Goal: Information Seeking & Learning: Learn about a topic

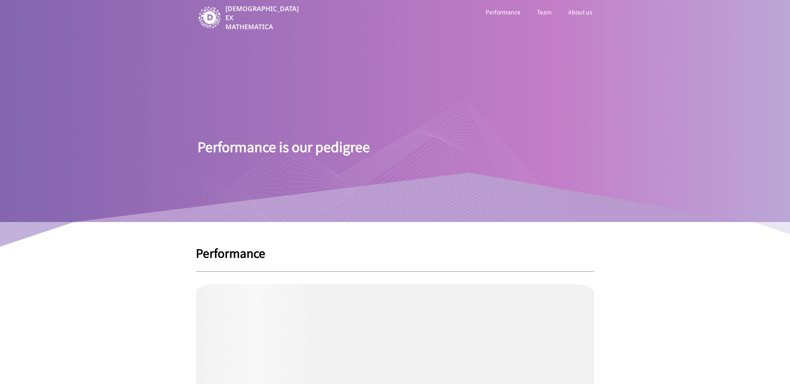
click at [213, 54] on div "Performance is our pedigree" at bounding box center [395, 131] width 412 height 183
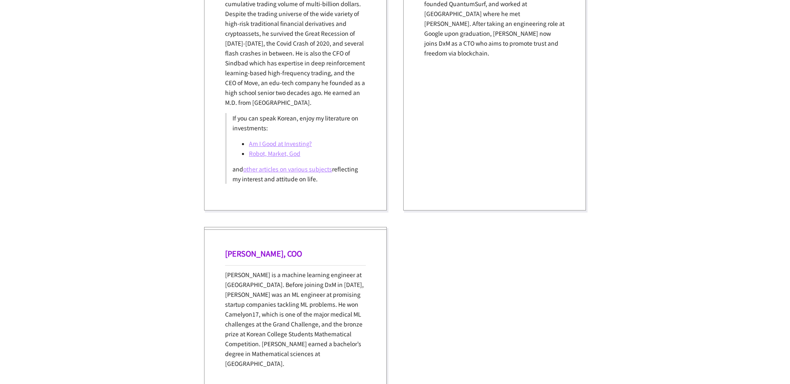
scroll to position [1012, 0]
click at [404, 98] on div "June Oh, CTO June has a keen interest in the relationship between people and te…" at bounding box center [494, 59] width 183 height 304
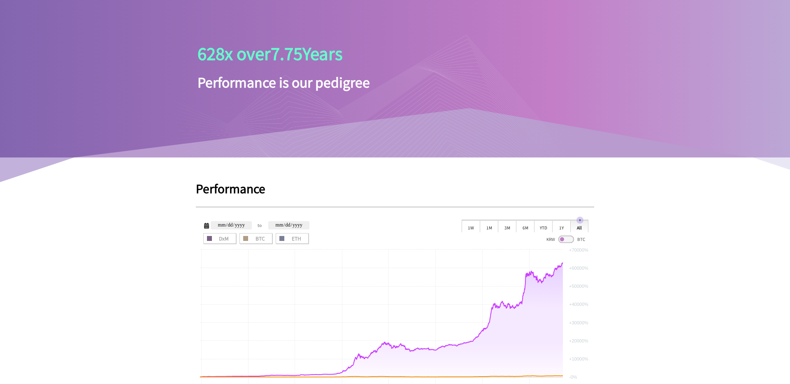
scroll to position [0, 0]
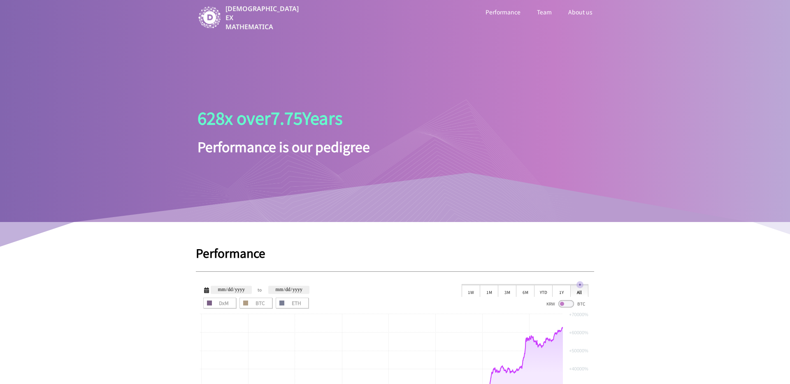
click at [283, 130] on div at bounding box center [375, 160] width 412 height 123
click at [314, 145] on div at bounding box center [375, 160] width 412 height 123
click at [266, 22] on p "DEUS EX MATHEMATICA" at bounding box center [263, 17] width 75 height 27
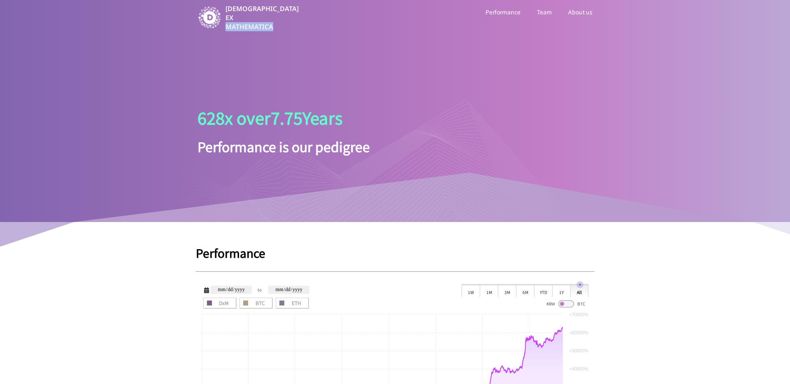
click at [266, 22] on p "DEUS EX MATHEMATICA" at bounding box center [263, 17] width 75 height 27
click at [277, 47] on div "628 x over 7.75 Years Performance is our pedigree" at bounding box center [395, 131] width 412 height 183
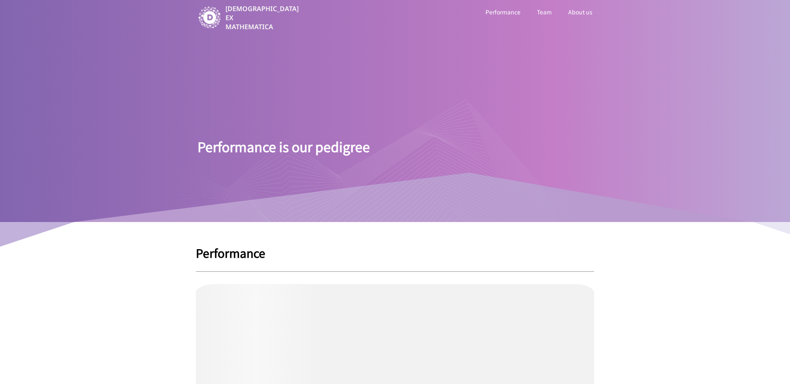
click at [344, 151] on div at bounding box center [375, 160] width 412 height 123
click at [347, 151] on div at bounding box center [375, 160] width 412 height 123
click at [372, 160] on div at bounding box center [375, 160] width 412 height 123
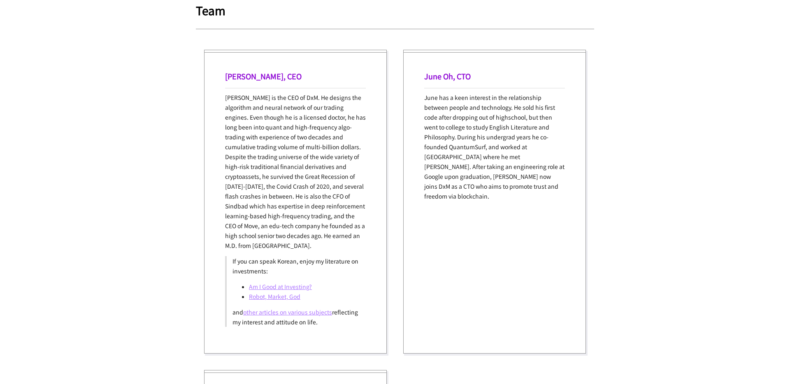
click at [466, 154] on p "June has a keen interest in the relationship between people and technology. He …" at bounding box center [494, 147] width 141 height 109
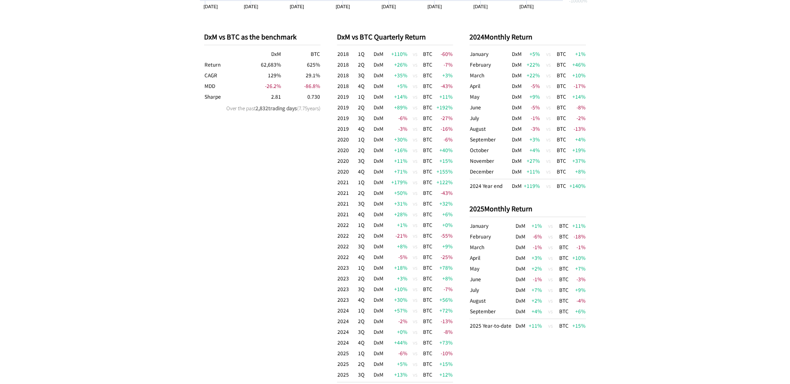
scroll to position [868, 0]
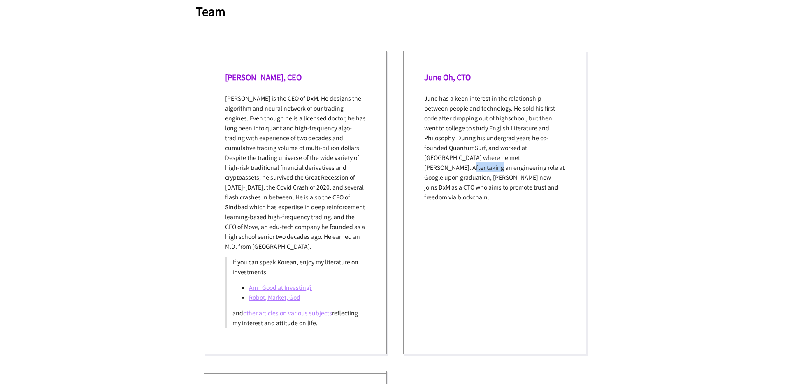
click at [466, 154] on p "June has a keen interest in the relationship between people and technology. He …" at bounding box center [494, 147] width 141 height 109
click at [466, 156] on p "June has a keen interest in the relationship between people and technology. He …" at bounding box center [494, 147] width 141 height 109
click at [479, 203] on div "June Oh, CTO June has a keen interest in the relationship between people and te…" at bounding box center [494, 203] width 183 height 304
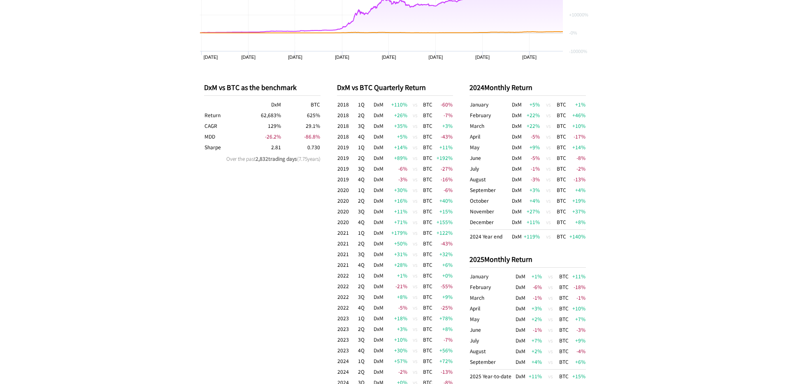
scroll to position [370, 0]
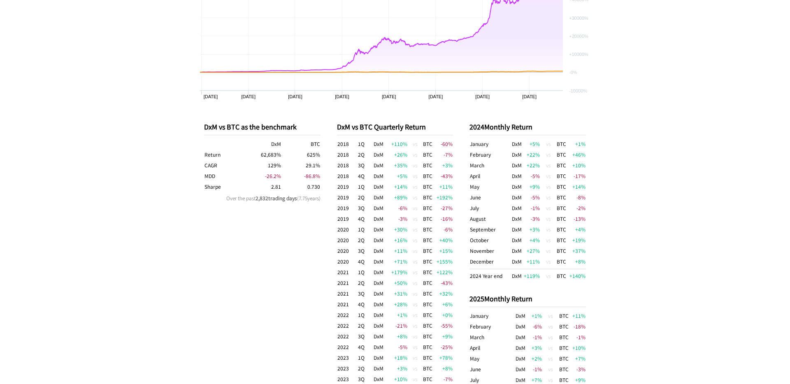
click at [267, 278] on div "DxM vs BTC as the benchmark DxM BTC Return 62,683 % 625 % CAGR 129 % 29.1 % MDD…" at bounding box center [262, 303] width 116 height 388
click at [267, 160] on td "129 %" at bounding box center [262, 165] width 39 height 11
click at [285, 182] on td "0.730" at bounding box center [301, 187] width 39 height 11
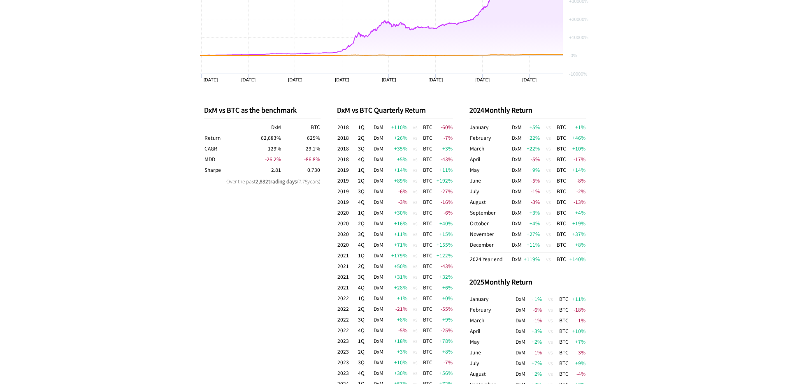
scroll to position [382, 0]
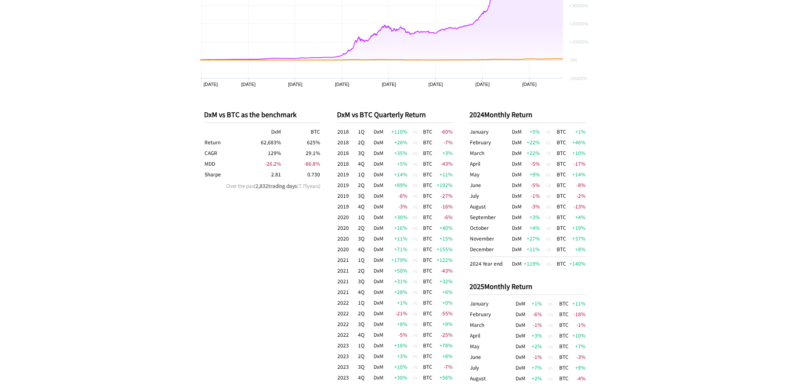
click at [235, 161] on th "MDD" at bounding box center [223, 163] width 39 height 11
click at [241, 216] on div "DxM vs BTC as the benchmark DxM BTC Return 62,683 % 625 % CAGR 129 % 29.1 % MDD…" at bounding box center [262, 291] width 116 height 388
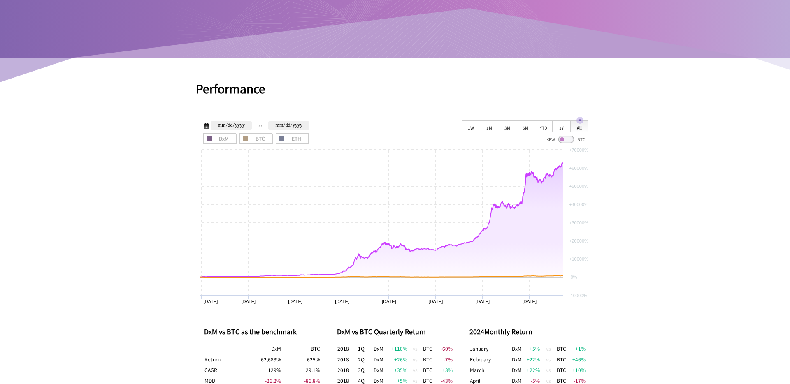
scroll to position [290, 0]
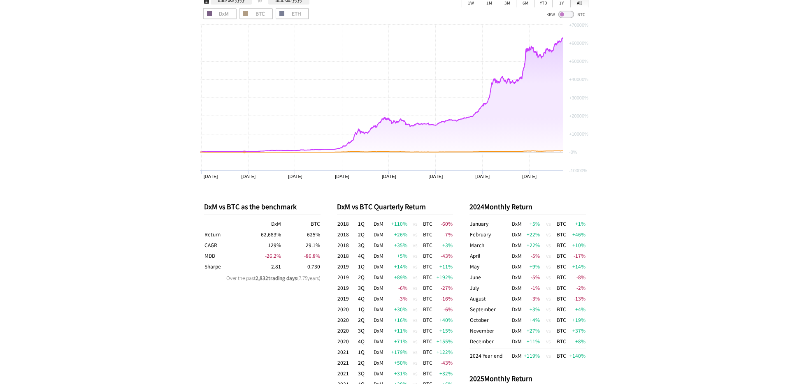
click at [285, 258] on td "-86.8 %" at bounding box center [301, 256] width 39 height 11
click at [292, 266] on td "0.730" at bounding box center [301, 266] width 39 height 11
click at [212, 234] on th "Return" at bounding box center [223, 234] width 39 height 11
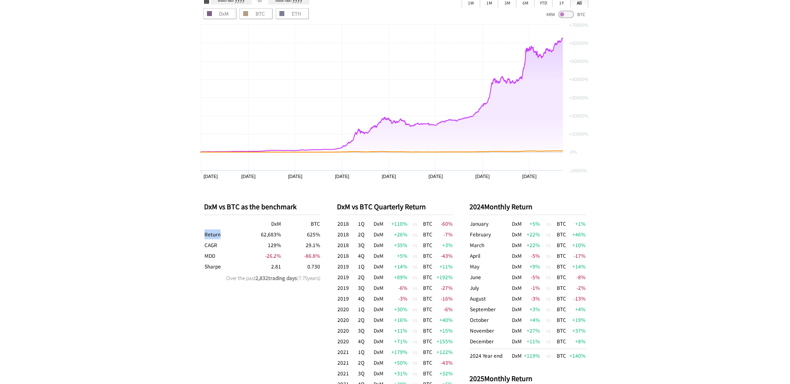
click at [212, 234] on th "Return" at bounding box center [223, 234] width 39 height 11
click at [250, 242] on td "129 %" at bounding box center [262, 245] width 39 height 11
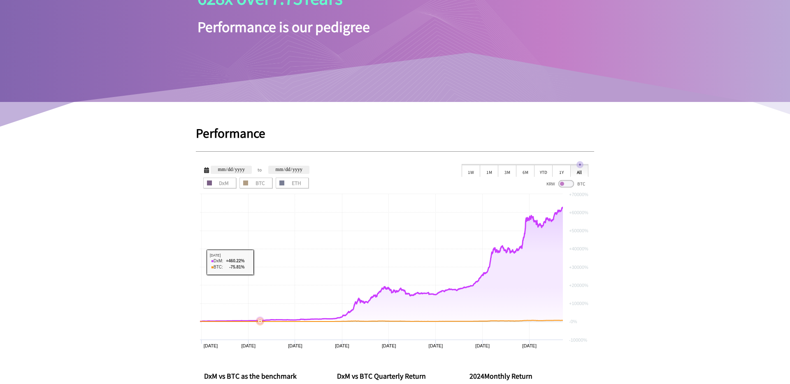
scroll to position [34, 0]
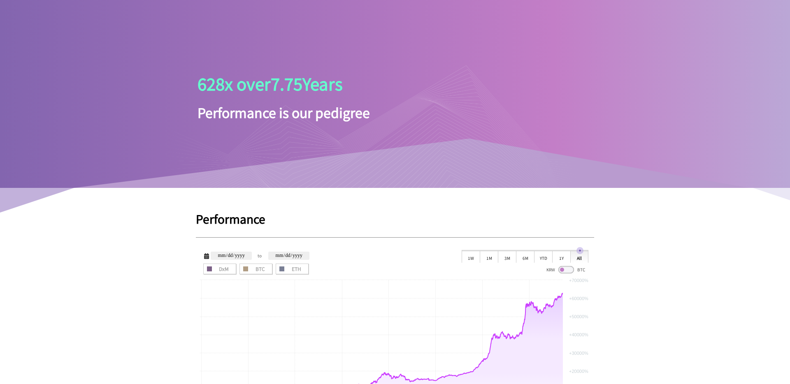
click at [285, 87] on div at bounding box center [375, 126] width 412 height 123
click at [285, 94] on div at bounding box center [375, 126] width 412 height 123
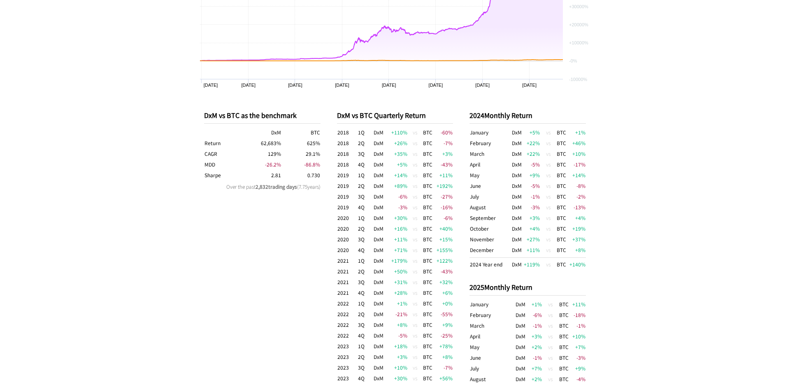
scroll to position [381, 0]
click at [346, 259] on td "2021" at bounding box center [347, 261] width 21 height 11
click at [369, 279] on td "3Q" at bounding box center [366, 282] width 16 height 11
click at [260, 240] on div "DxM vs BTC as the benchmark DxM BTC Return 62,683 % 625 % CAGR 129 % 29.1 % MDD…" at bounding box center [262, 292] width 116 height 388
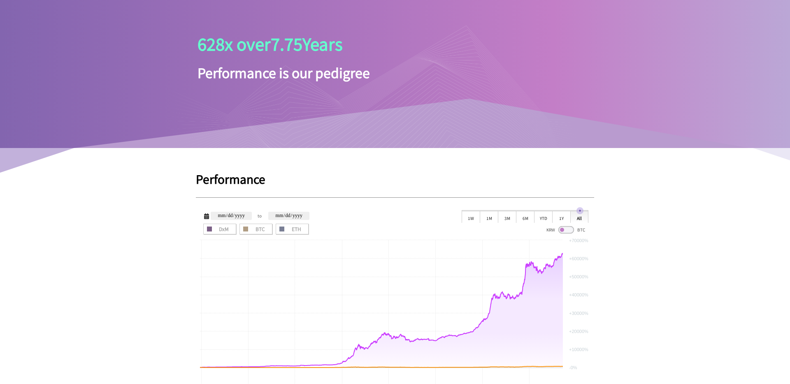
scroll to position [293, 0]
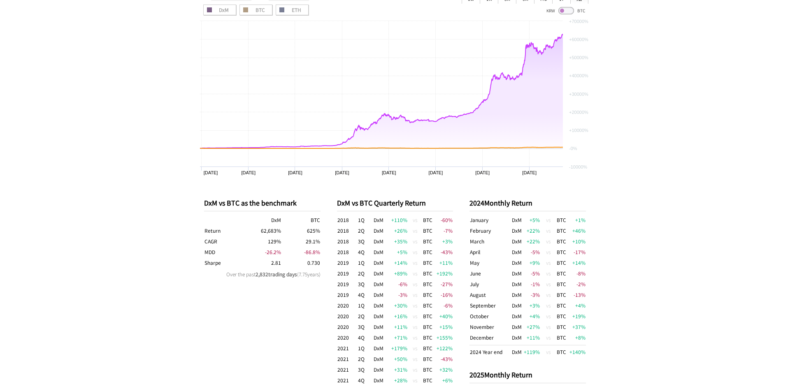
click at [377, 247] on td "DxM" at bounding box center [378, 252] width 11 height 11
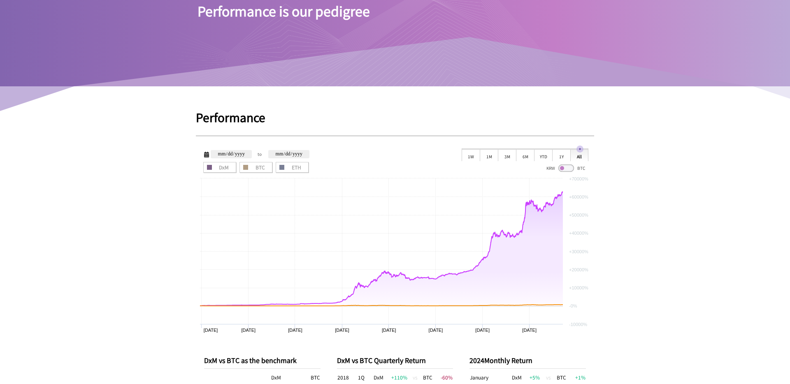
scroll to position [21, 0]
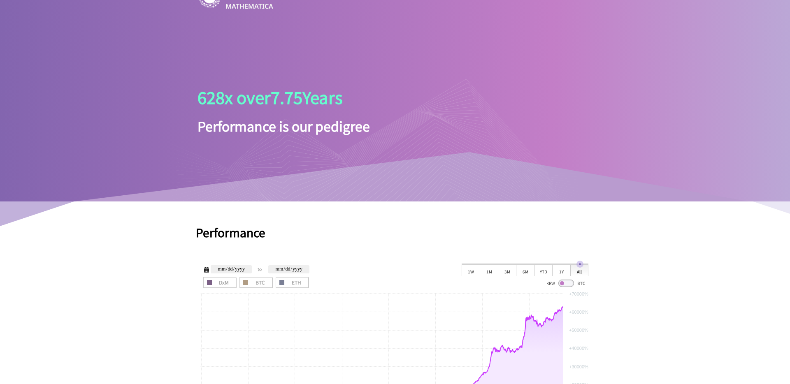
click at [298, 152] on div at bounding box center [375, 139] width 412 height 123
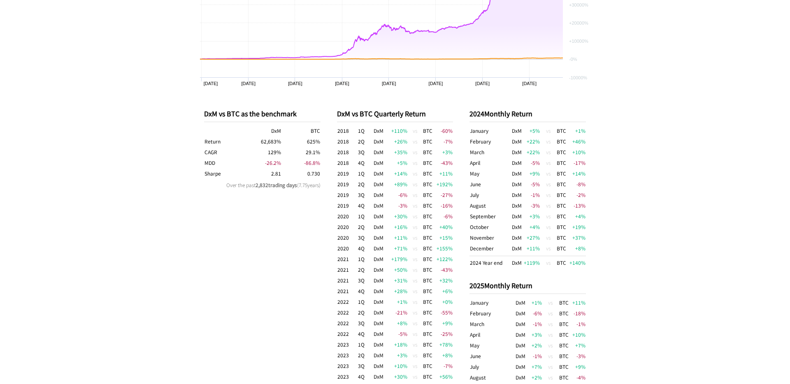
click at [557, 154] on td "BTC" at bounding box center [562, 152] width 13 height 11
click at [542, 151] on td "vs" at bounding box center [548, 152] width 16 height 11
click at [548, 162] on td "vs" at bounding box center [548, 163] width 16 height 11
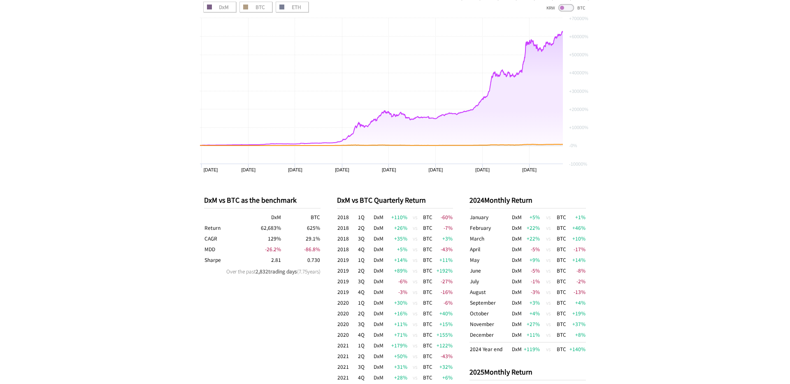
scroll to position [235, 0]
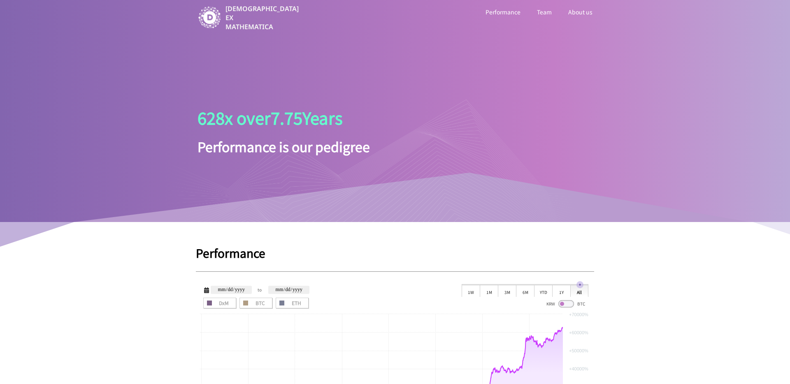
click at [568, 113] on div at bounding box center [375, 160] width 412 height 123
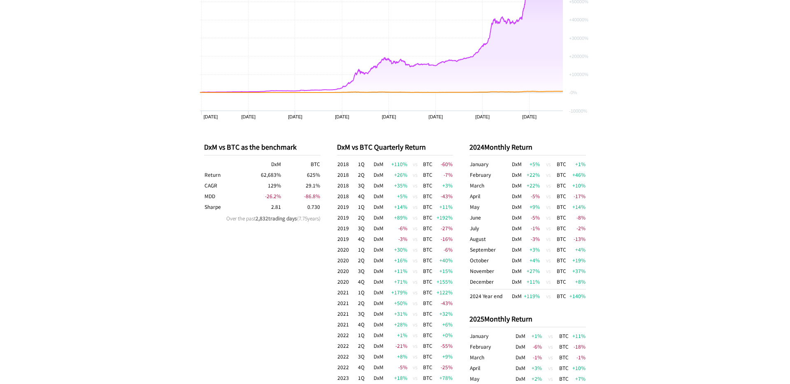
scroll to position [417, 0]
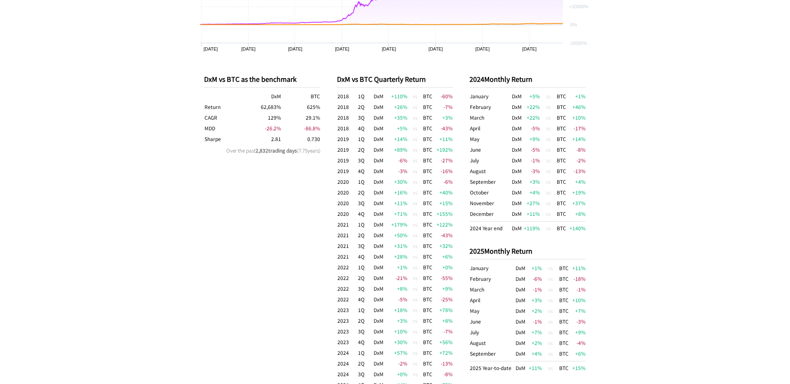
click at [420, 123] on td "vs" at bounding box center [415, 128] width 15 height 11
click at [438, 147] on td "+192 %" at bounding box center [443, 149] width 21 height 11
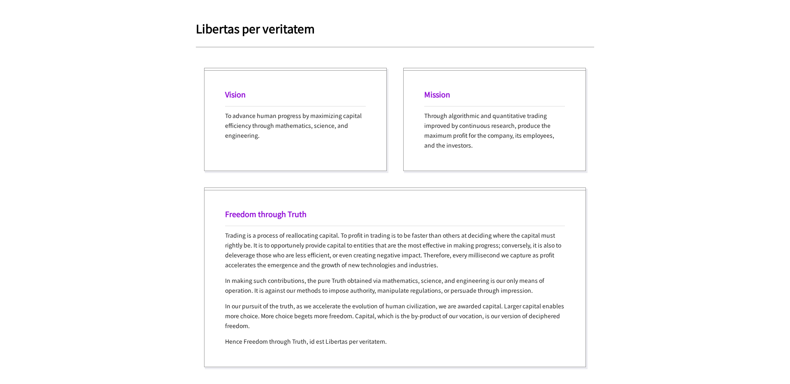
scroll to position [1470, 0]
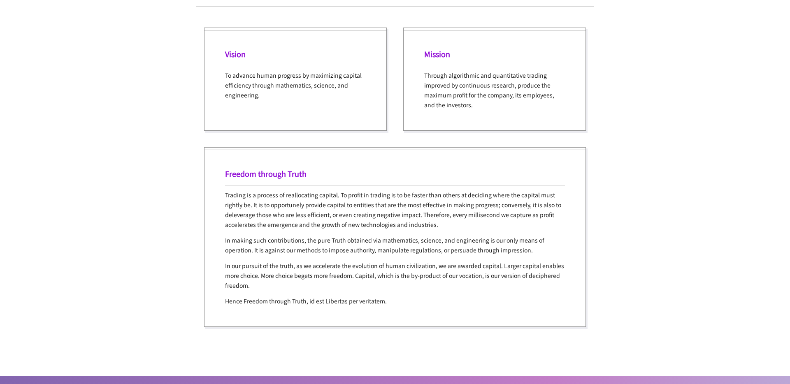
click at [289, 86] on p "To advance human progress by maximizing capital efficiency through mathematics,…" at bounding box center [295, 85] width 141 height 30
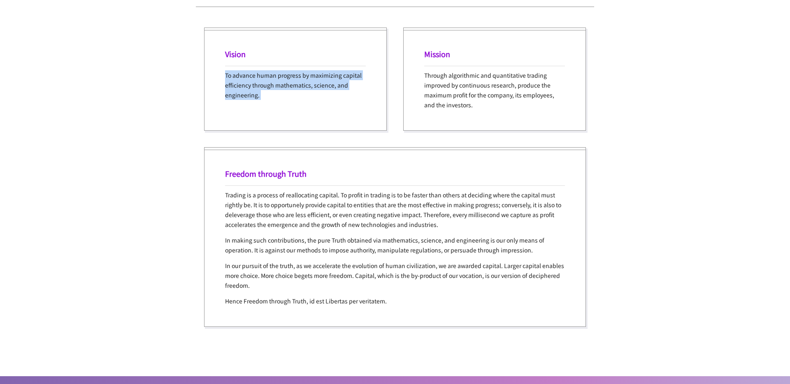
click at [289, 86] on p "To advance human progress by maximizing capital efficiency through mathematics,…" at bounding box center [295, 85] width 141 height 30
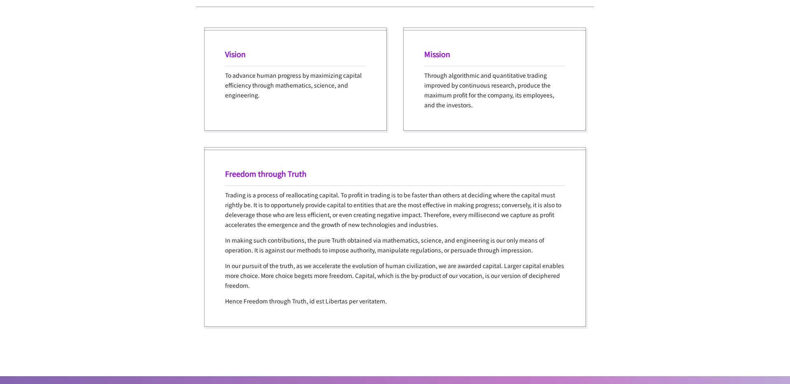
click at [327, 123] on div "Vision To advance human progress by maximizing capital efficiency through mathe…" at bounding box center [395, 79] width 398 height 120
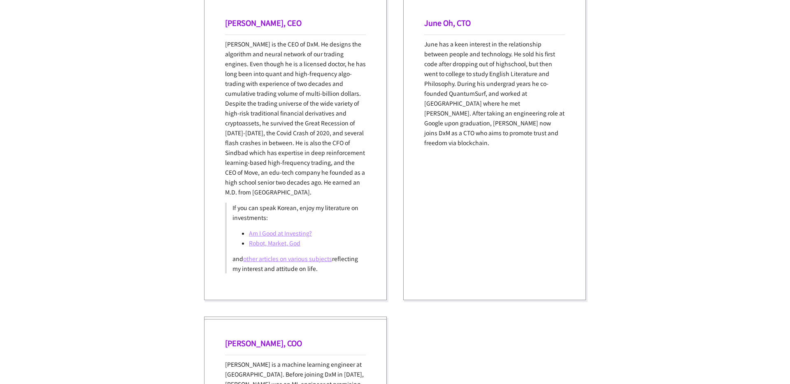
scroll to position [890, 0]
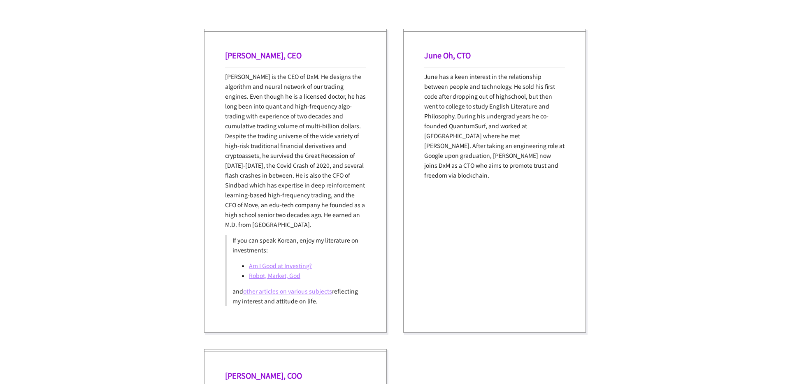
click at [489, 130] on p "June has a keen interest in the relationship between people and technology. He …" at bounding box center [494, 126] width 141 height 109
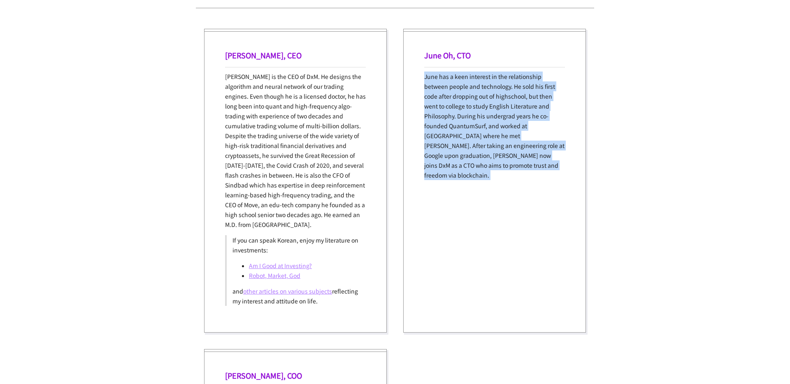
click at [489, 130] on p "June has a keen interest in the relationship between people and technology. He …" at bounding box center [494, 126] width 141 height 109
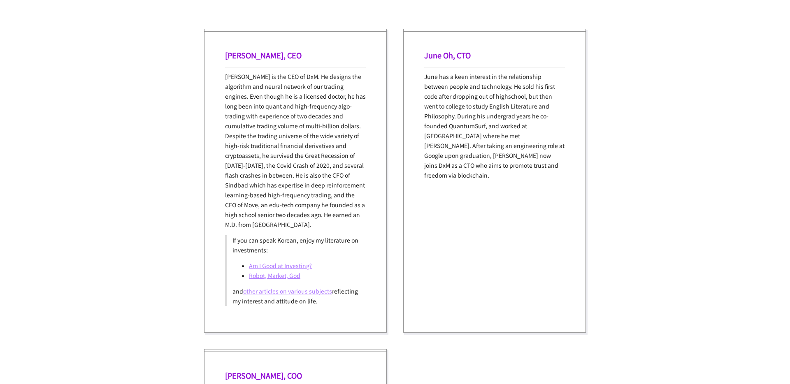
click at [511, 192] on div "June Oh, CTO June has a keen interest in the relationship between people and te…" at bounding box center [494, 181] width 183 height 304
click at [254, 185] on p "[PERSON_NAME] is the CEO of DxM. He designs the algorithm and neural network of…" at bounding box center [295, 151] width 141 height 158
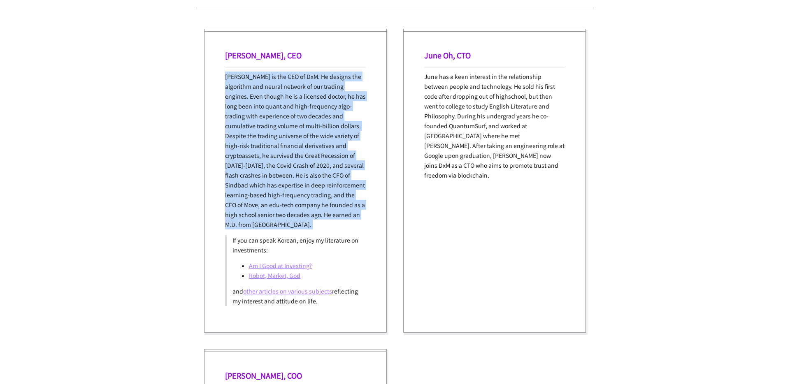
click at [254, 185] on p "[PERSON_NAME] is the CEO of DxM. He designs the algorithm and neural network of…" at bounding box center [295, 151] width 141 height 158
click at [268, 195] on p "[PERSON_NAME] is the CEO of DxM. He designs the algorithm and neural network of…" at bounding box center [295, 151] width 141 height 158
